Goal: Task Accomplishment & Management: Use online tool/utility

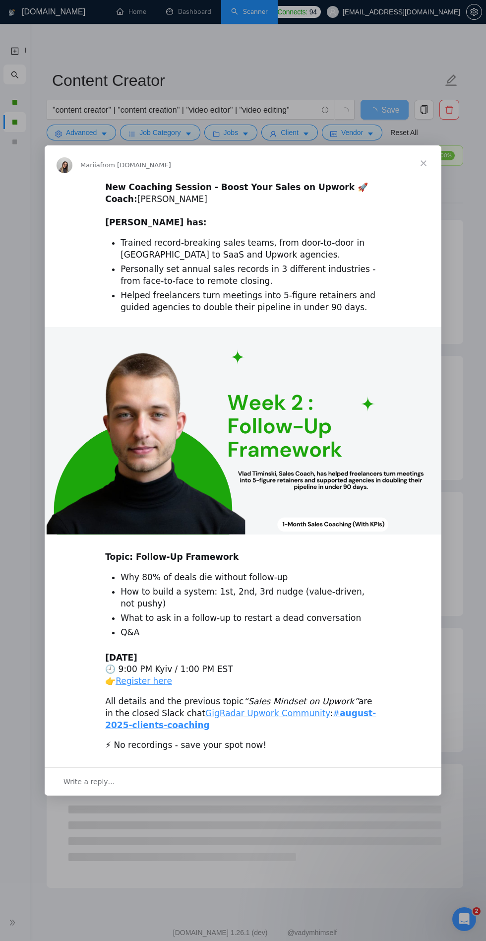
click at [467, 671] on div "Intercom messenger" at bounding box center [243, 470] width 486 height 941
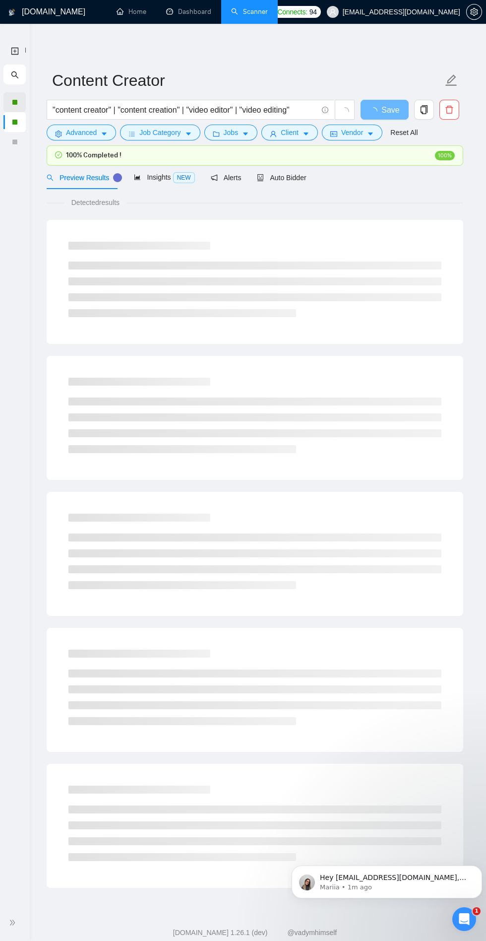
click at [14, 102] on div at bounding box center [15, 102] width 6 height 6
click at [18, 923] on span "double-right" at bounding box center [14, 923] width 10 height 10
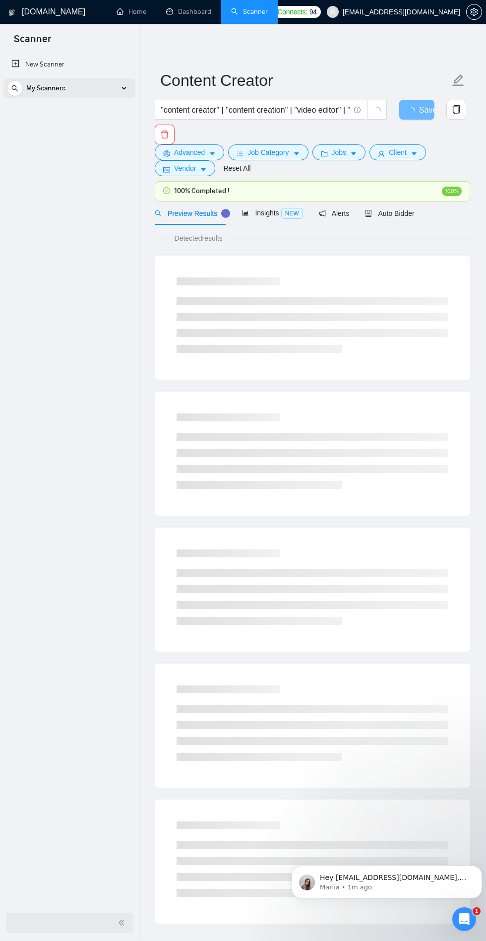
click at [81, 92] on div "My Scanners" at bounding box center [69, 88] width 125 height 20
click at [71, 111] on link "Social Media Manager" at bounding box center [69, 112] width 94 height 20
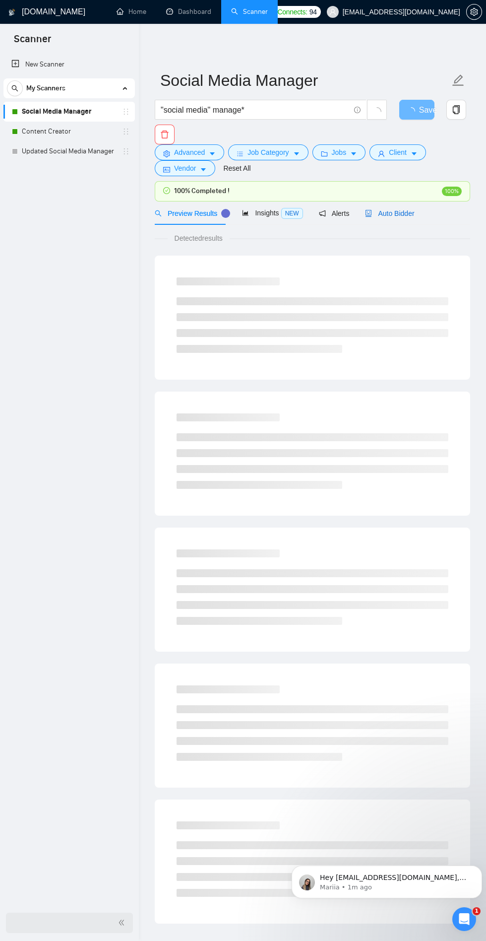
click at [401, 216] on span "Auto Bidder" at bounding box center [389, 213] width 49 height 8
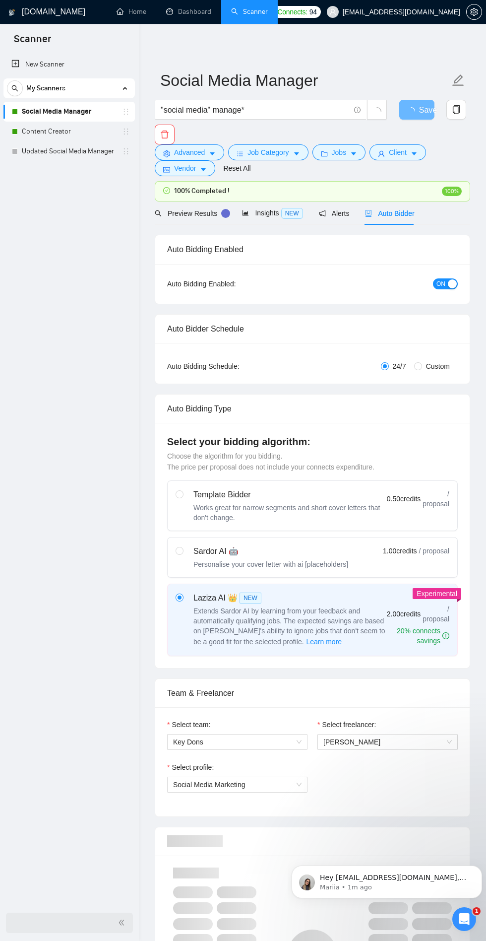
checkbox input "true"
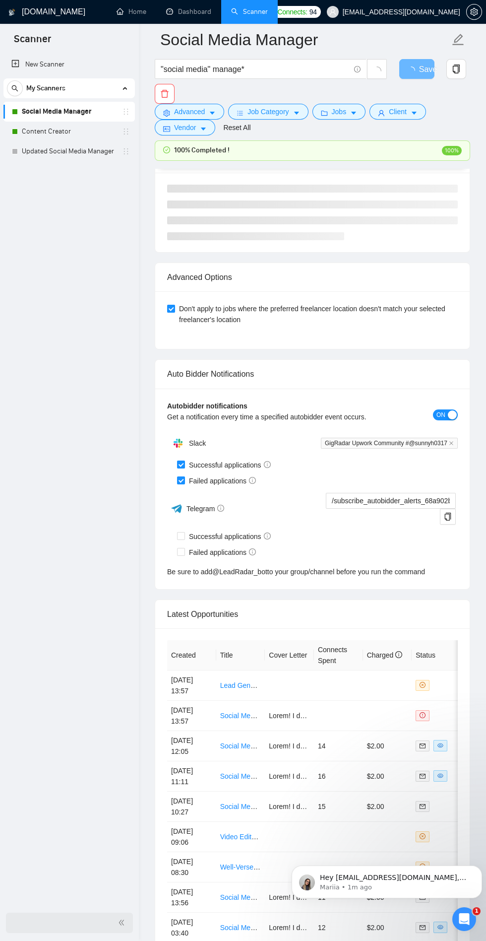
scroll to position [2241, 0]
click at [358, 716] on td at bounding box center [338, 716] width 49 height 30
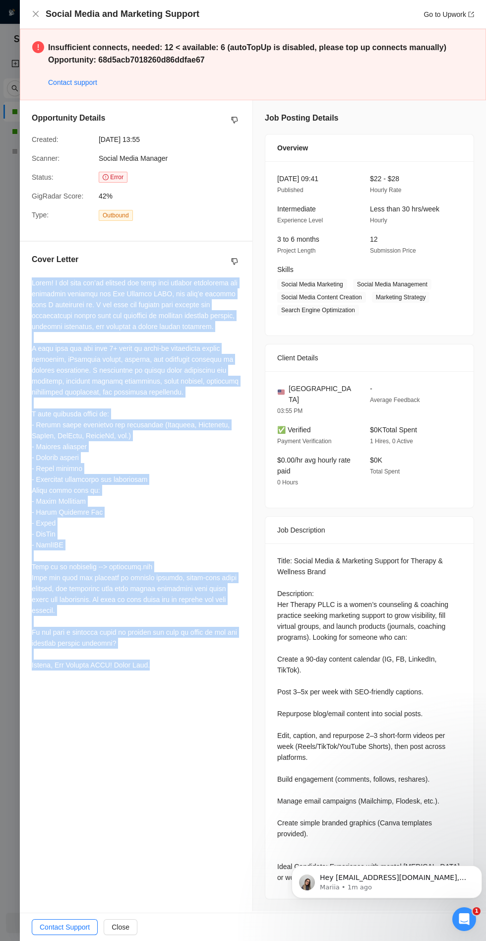
copy div "Lorem! I dol sita con’ad elitsed doe temp inci utlabor etdolorema ali enimadmin…"
